Goal: Check status: Check status

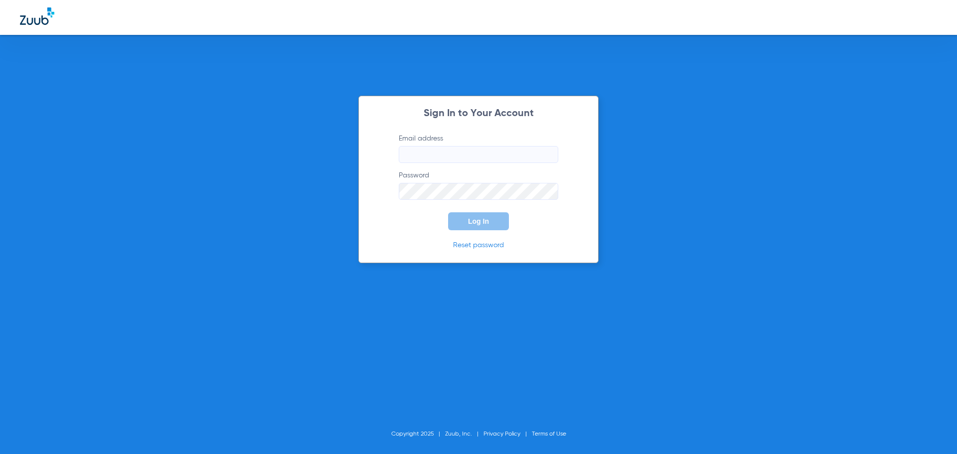
type input "[EMAIL_ADDRESS][DOMAIN_NAME]"
click at [480, 224] on span "Log In" at bounding box center [478, 221] width 21 height 8
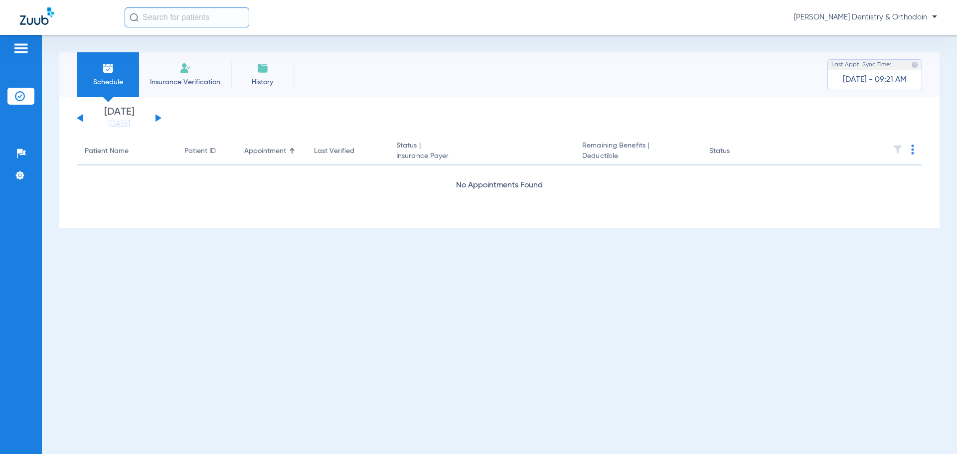
click at [81, 121] on div "[DATE] [DATE] [DATE] [DATE] [DATE] [DATE] [DATE] [DATE] [DATE] [DATE] [DATE] [D…" at bounding box center [119, 118] width 85 height 22
click at [76, 116] on div "[DATE] [DATE] [DATE] [DATE] [DATE] [DATE] [DATE] [DATE] [DATE] [DATE] [DATE] [D…" at bounding box center [499, 162] width 880 height 131
click at [112, 127] on link "[DATE]" at bounding box center [119, 124] width 60 height 10
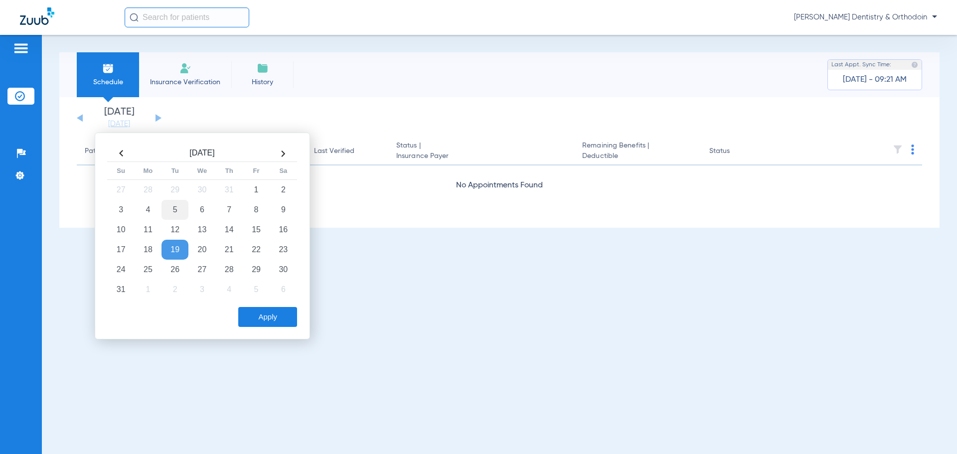
click at [178, 208] on td "5" at bounding box center [175, 210] width 27 height 20
click at [277, 311] on button "Apply" at bounding box center [267, 317] width 59 height 20
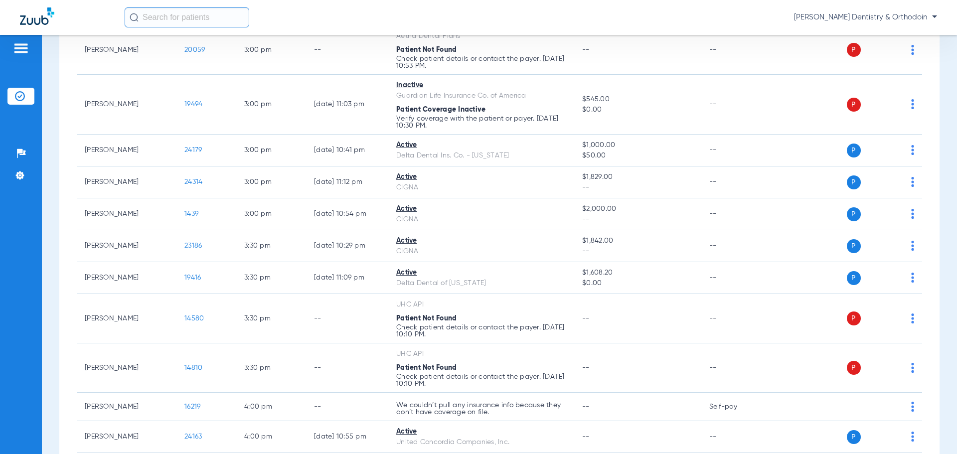
scroll to position [1396, 0]
